Goal: Task Accomplishment & Management: Manage account settings

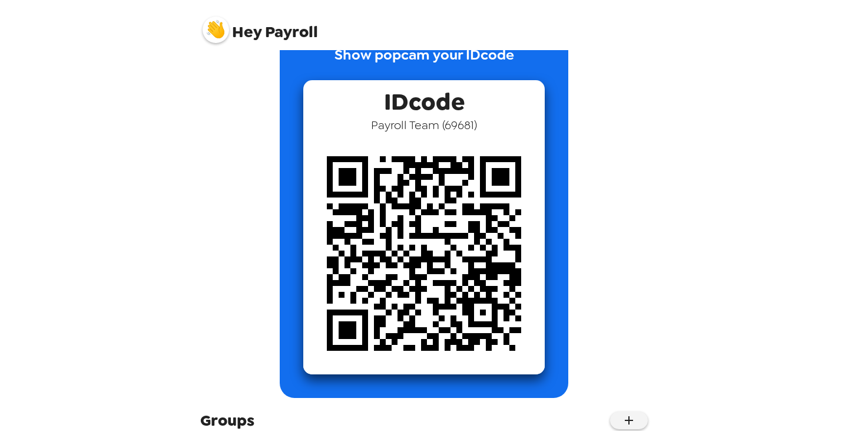
scroll to position [148, 0]
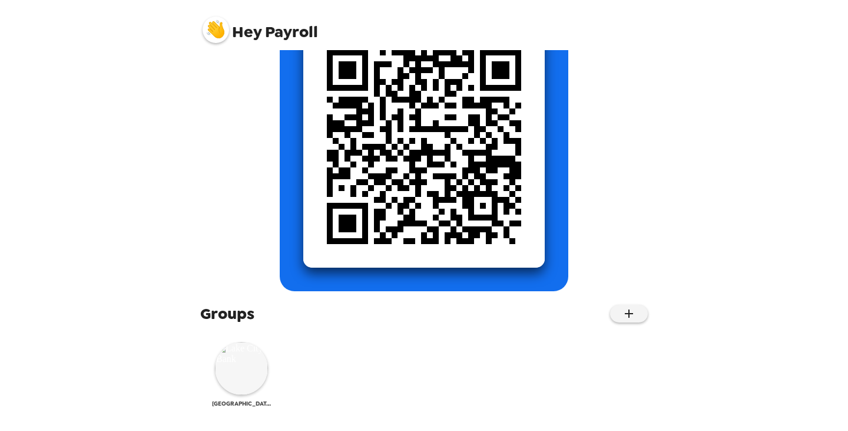
click at [237, 371] on img at bounding box center [241, 368] width 53 height 53
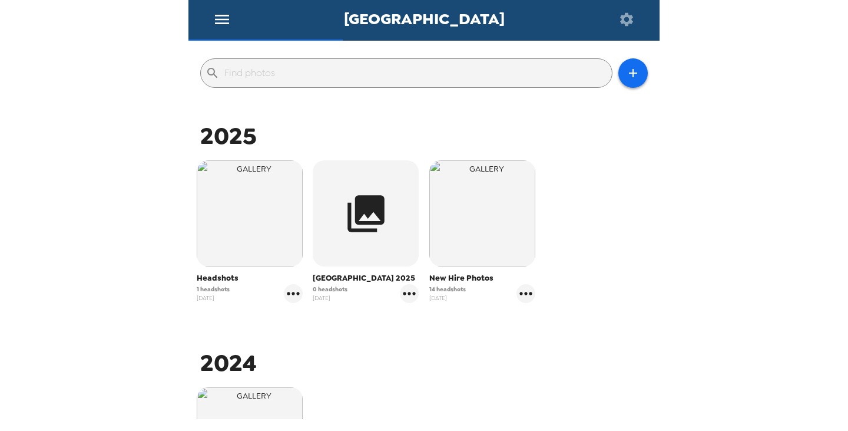
scroll to position [118, 0]
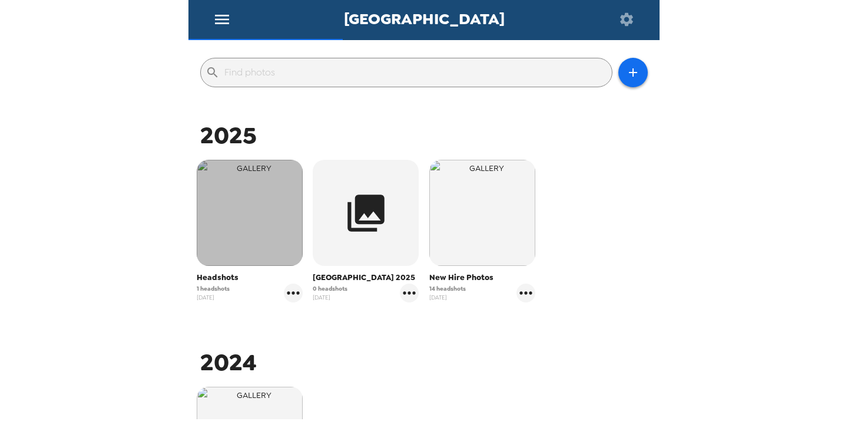
click at [261, 223] on img "button" at bounding box center [250, 213] width 106 height 106
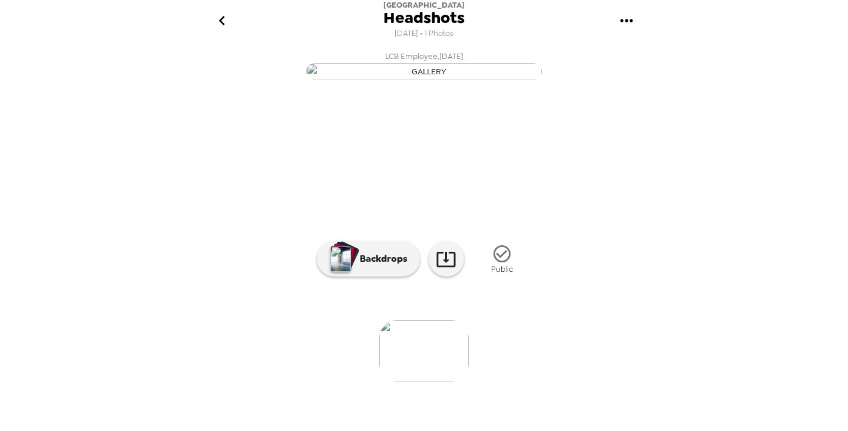
click at [227, 26] on icon "go back" at bounding box center [222, 20] width 19 height 19
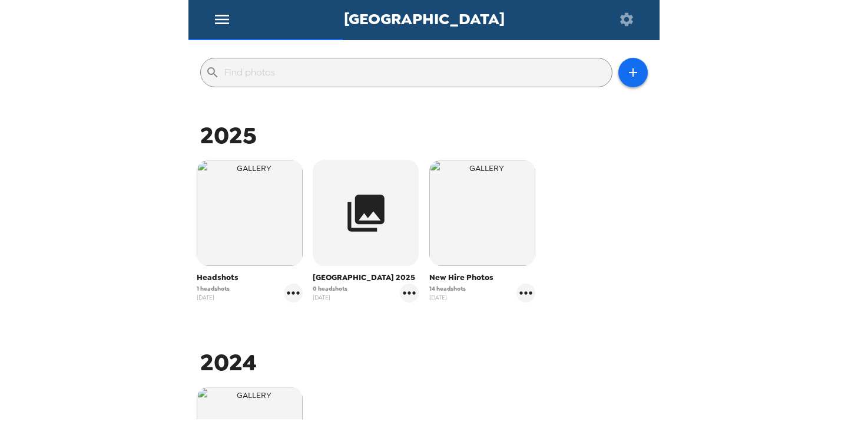
scroll to position [177, 0]
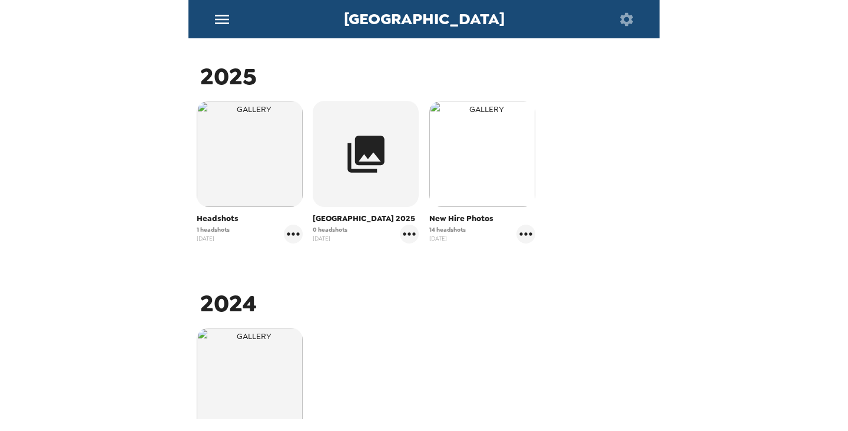
click at [497, 166] on img "button" at bounding box center [482, 154] width 106 height 106
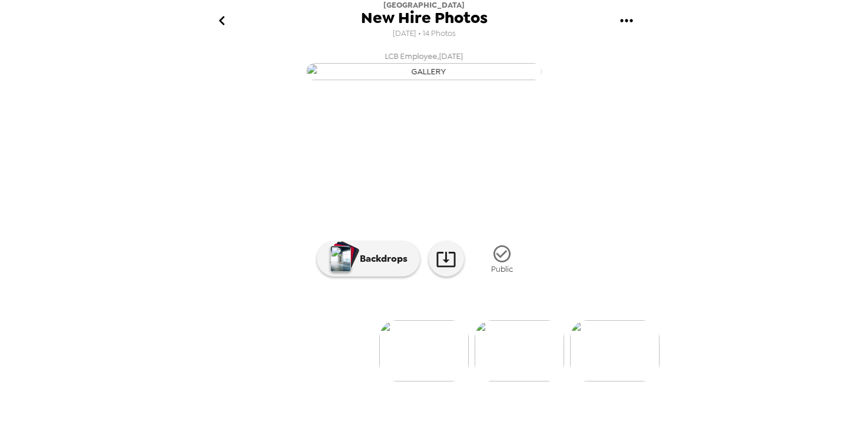
click at [513, 381] on img at bounding box center [520, 350] width 90 height 61
click at [230, 19] on icon "go back" at bounding box center [222, 20] width 19 height 19
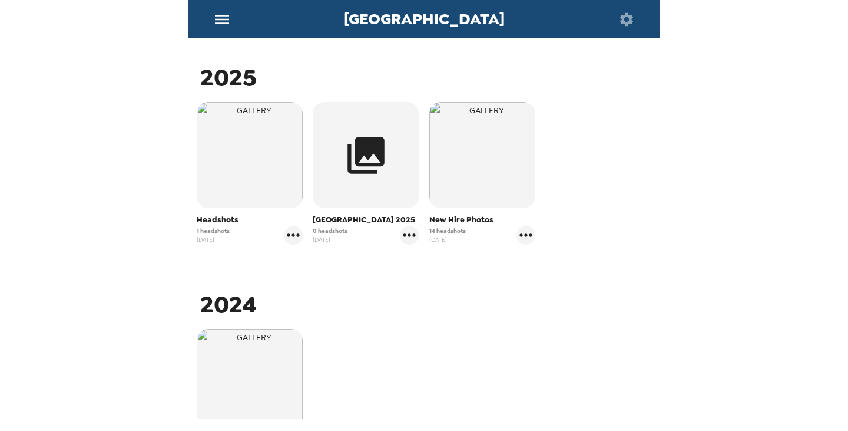
scroll to position [177, 0]
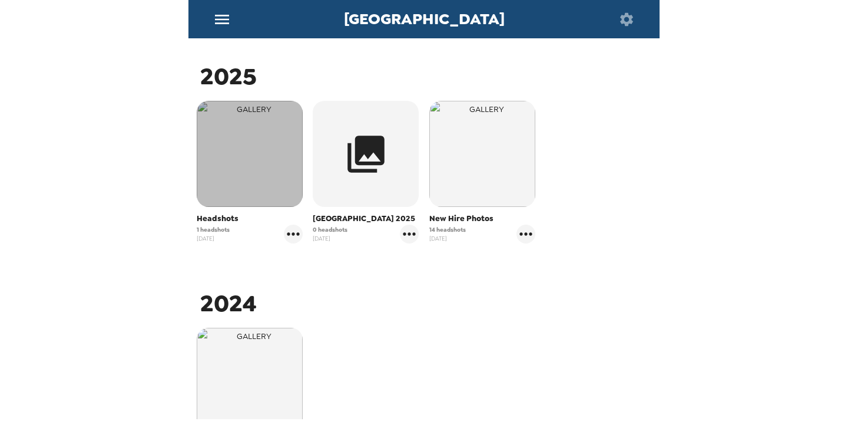
click at [266, 184] on img "button" at bounding box center [250, 154] width 106 height 106
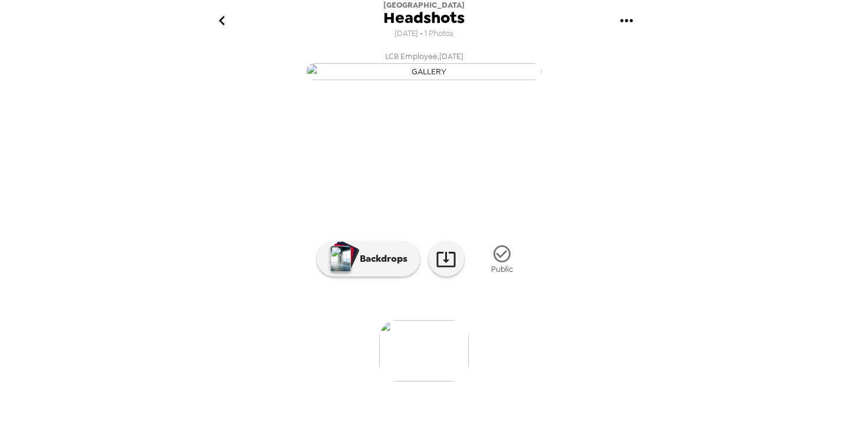
scroll to position [88, 0]
click at [446, 269] on icon at bounding box center [446, 259] width 21 height 21
